Goal: Task Accomplishment & Management: Manage account settings

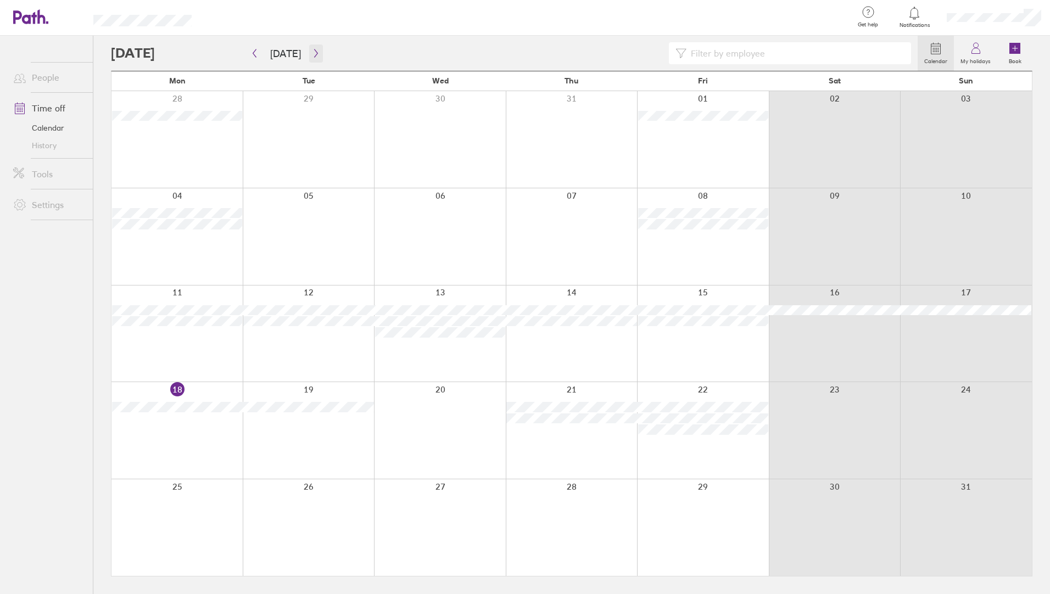
click at [314, 58] on button "button" at bounding box center [316, 53] width 14 height 18
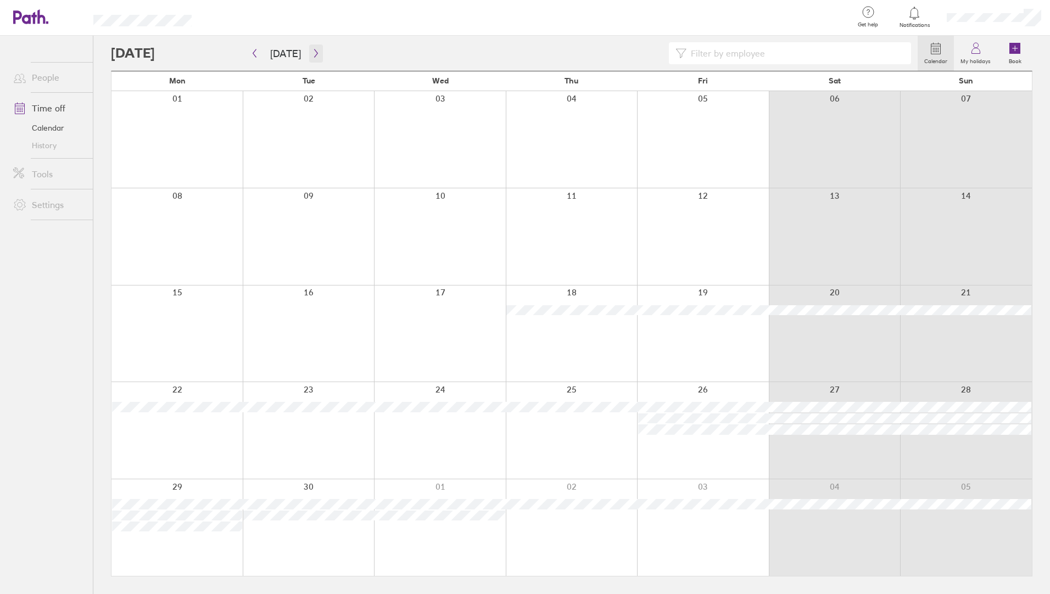
click at [312, 57] on icon "button" at bounding box center [316, 53] width 8 height 9
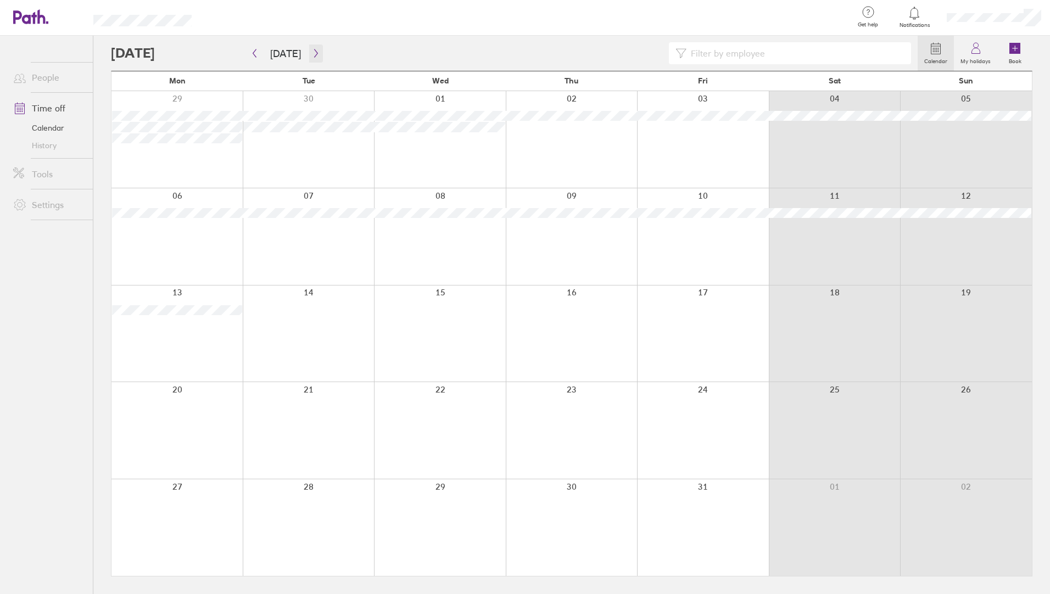
click at [312, 57] on icon "button" at bounding box center [316, 53] width 8 height 9
click at [965, 57] on label "My holidays" at bounding box center [974, 60] width 43 height 10
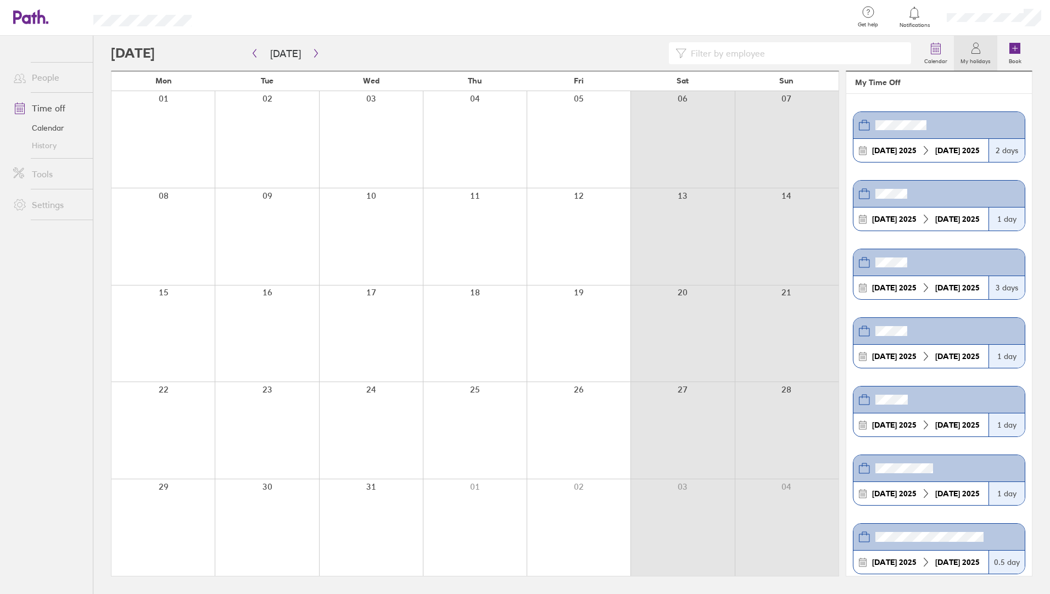
click at [965, 57] on label "My holidays" at bounding box center [974, 60] width 43 height 10
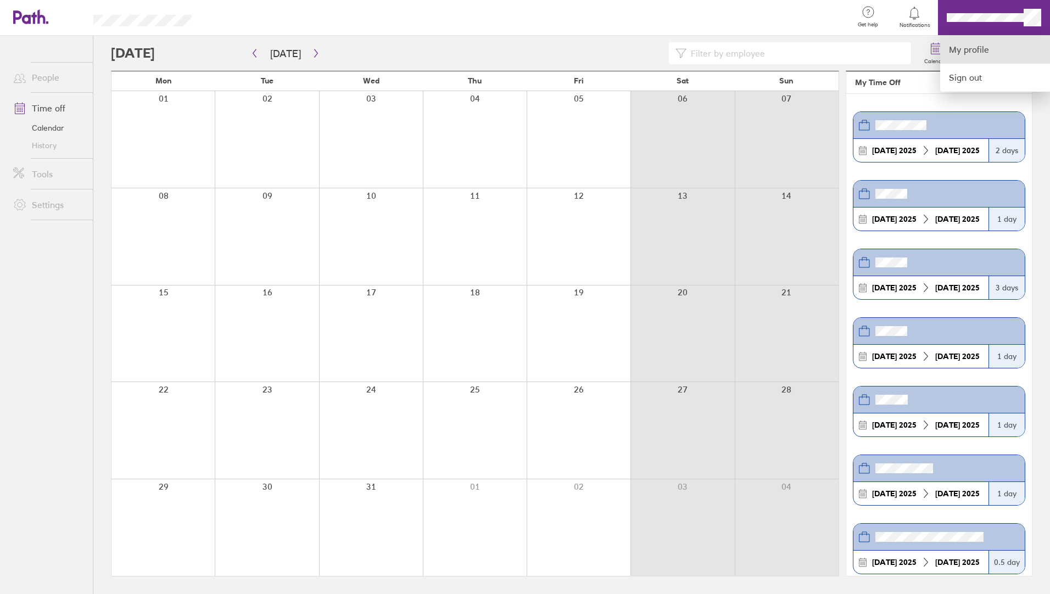
click at [966, 53] on link "My profile" at bounding box center [995, 50] width 110 height 28
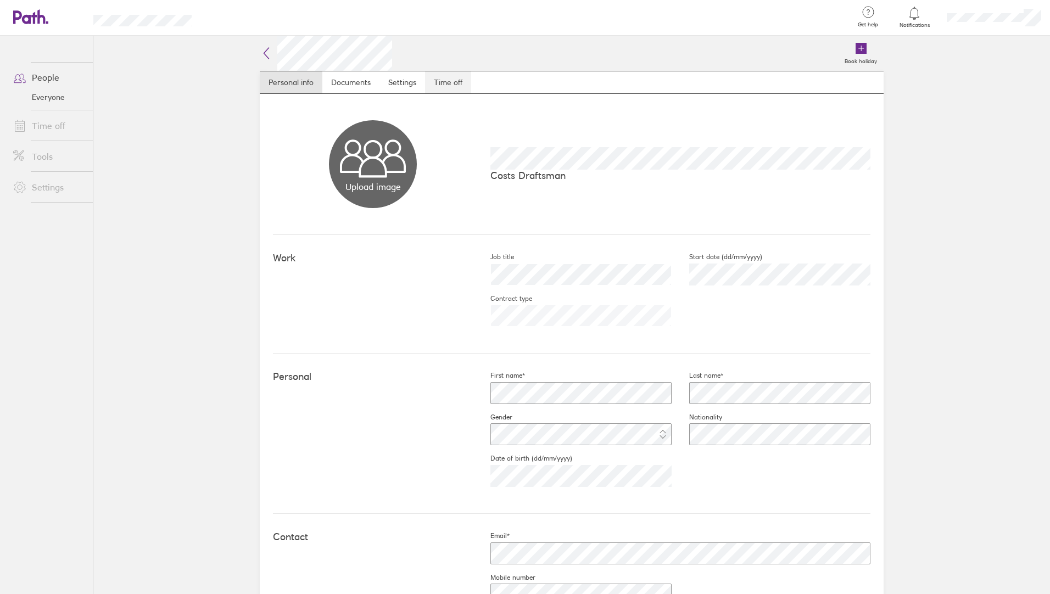
click at [437, 80] on link "Time off" at bounding box center [448, 82] width 46 height 22
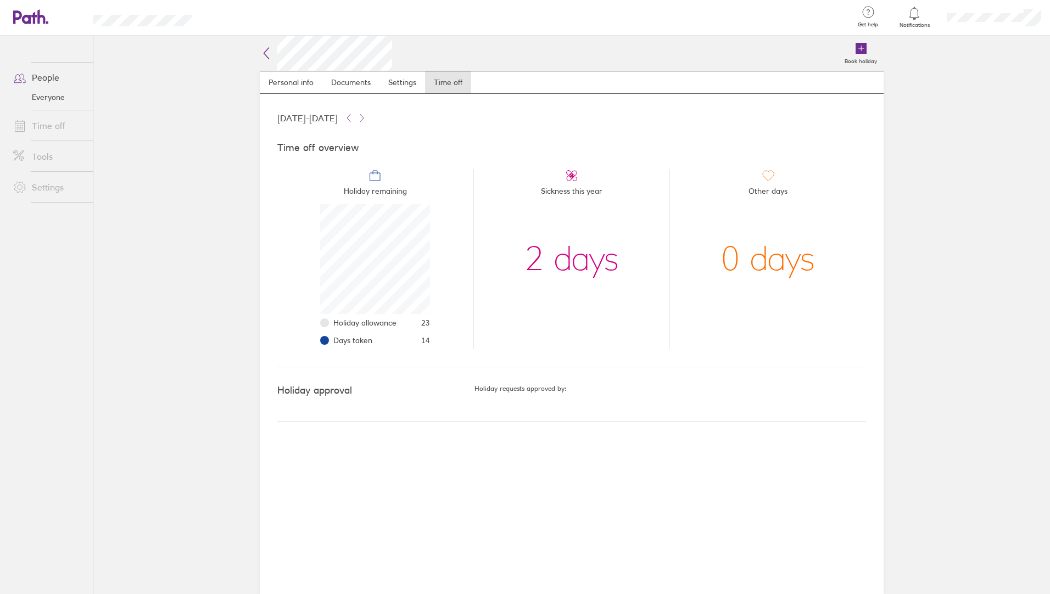
scroll to position [110, 110]
click at [64, 139] on li "Time off" at bounding box center [46, 125] width 93 height 31
click at [55, 126] on link "Time off" at bounding box center [48, 126] width 88 height 22
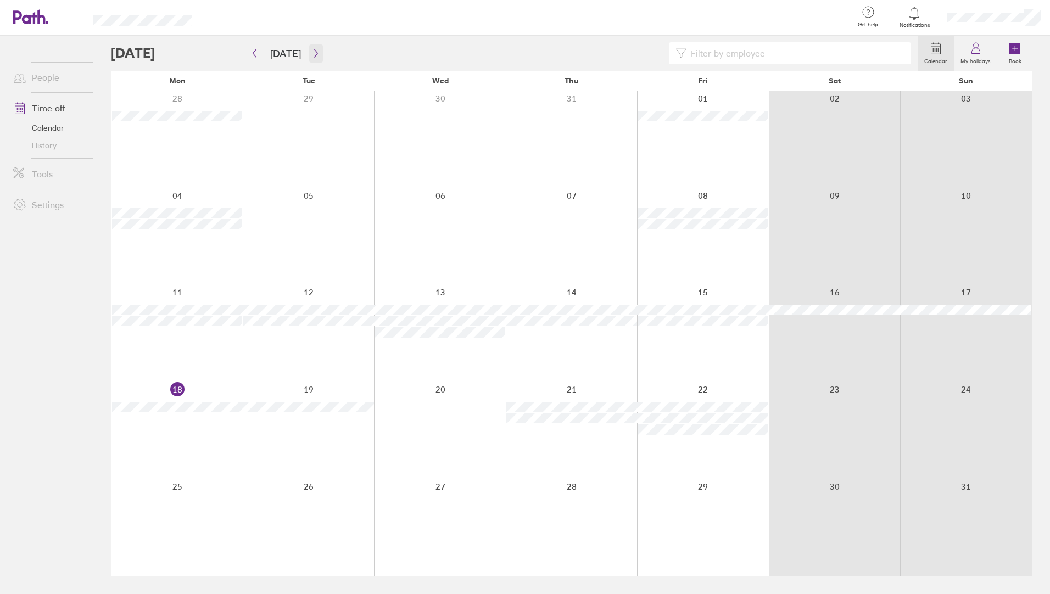
click at [314, 51] on icon "button" at bounding box center [315, 53] width 3 height 8
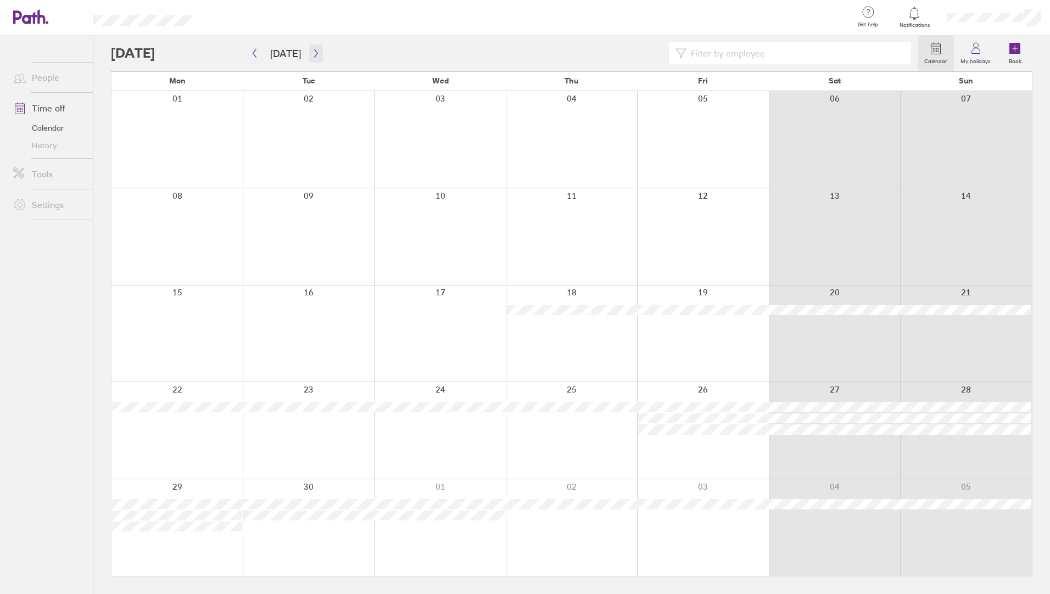
click at [314, 51] on icon "button" at bounding box center [315, 53] width 3 height 8
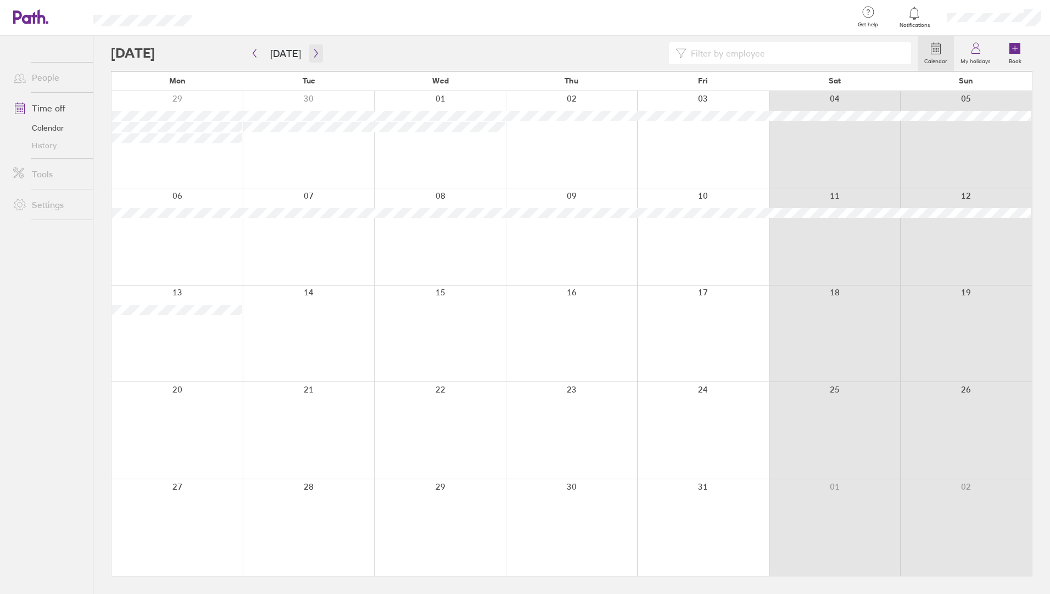
click at [314, 51] on icon "button" at bounding box center [315, 53] width 3 height 8
